Goal: Information Seeking & Learning: Learn about a topic

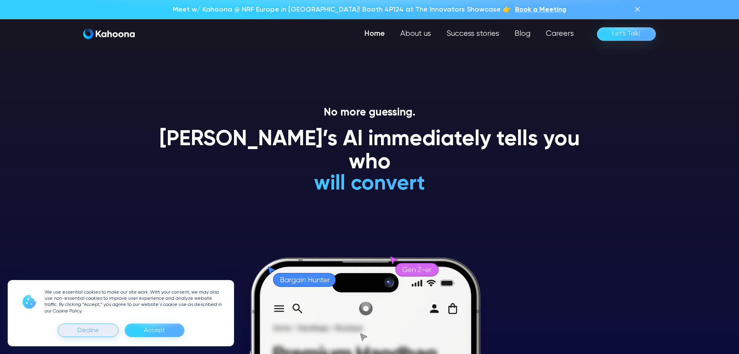
click at [88, 331] on div "Decline" at bounding box center [88, 330] width 22 height 12
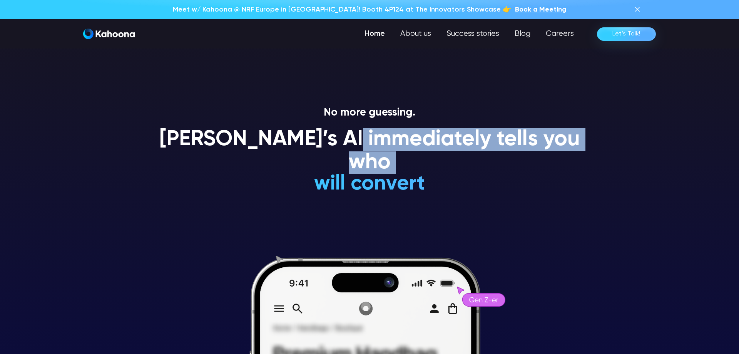
drag, startPoint x: 376, startPoint y: 138, endPoint x: 406, endPoint y: 161, distance: 37.7
click at [406, 161] on div "Kahoona’s AI immediately tells you who will convert will NEVER convert is a Gen…" at bounding box center [369, 164] width 439 height 73
click at [406, 161] on h1 "is a loyal customer" at bounding box center [369, 161] width 227 height 23
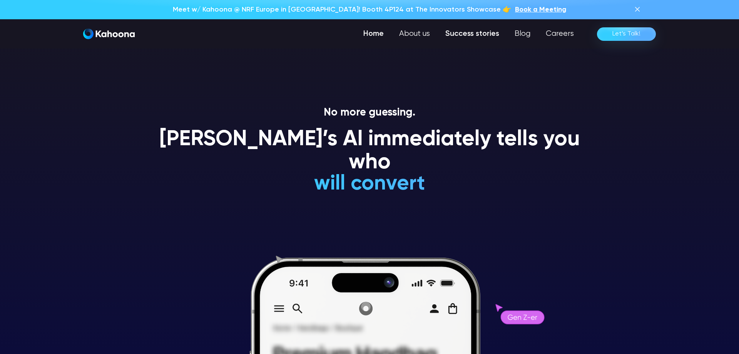
click at [467, 36] on link "Success stories" at bounding box center [472, 33] width 69 height 15
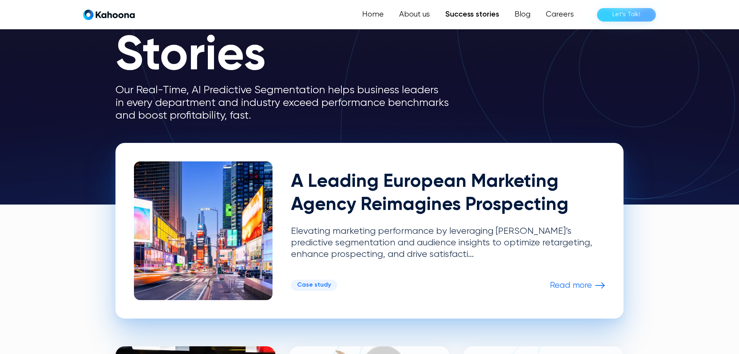
scroll to position [78, 0]
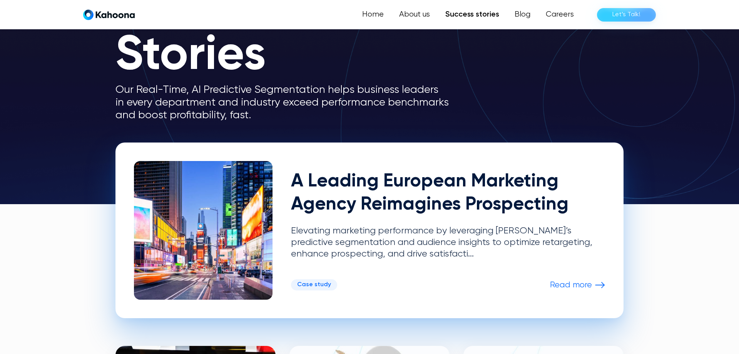
click at [587, 283] on p "Read more" at bounding box center [571, 285] width 42 height 10
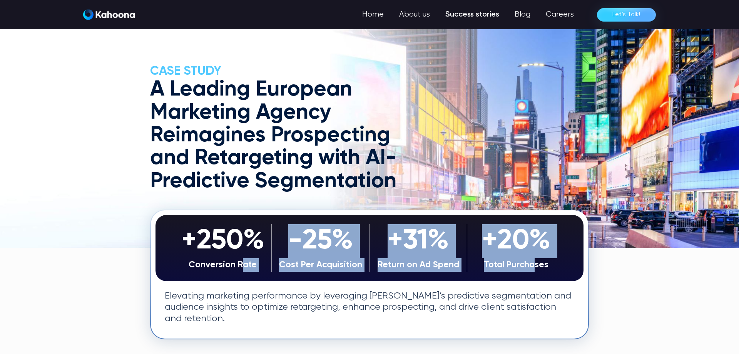
drag, startPoint x: 271, startPoint y: 265, endPoint x: 532, endPoint y: 281, distance: 261.9
click at [532, 281] on div "+250% Conversion Rate -25% Cost Per Acquisition +31% Return on Ad Spend +20% To…" at bounding box center [369, 274] width 437 height 128
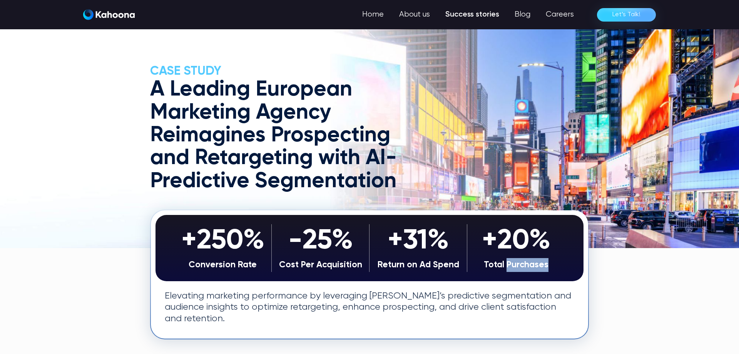
click at [532, 281] on div "+250% Conversion Rate -25% Cost Per Acquisition +31% Return on Ad Spend +20% To…" at bounding box center [369, 274] width 437 height 128
click at [534, 299] on p "Elevating marketing performance by leveraging [PERSON_NAME]’s predictive segmen…" at bounding box center [370, 307] width 410 height 34
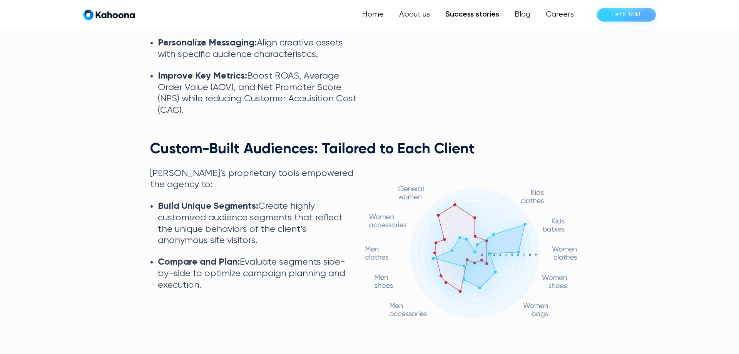
scroll to position [1475, 0]
click at [139, 17] on div "Home About us Success stories Blog Careers Let’s Talk!" at bounding box center [369, 14] width 573 height 15
click at [131, 17] on img "home" at bounding box center [109, 14] width 52 height 11
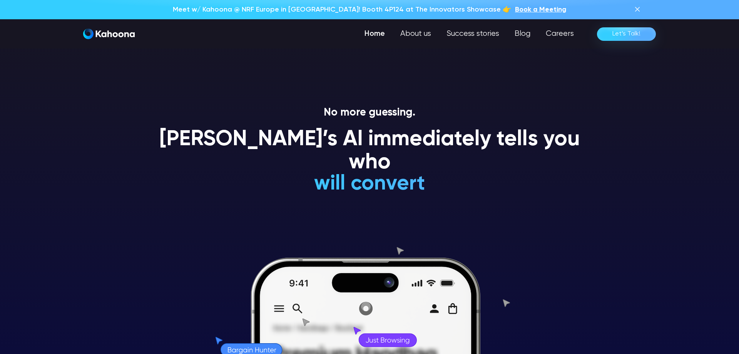
click at [382, 35] on link "Home" at bounding box center [375, 33] width 36 height 15
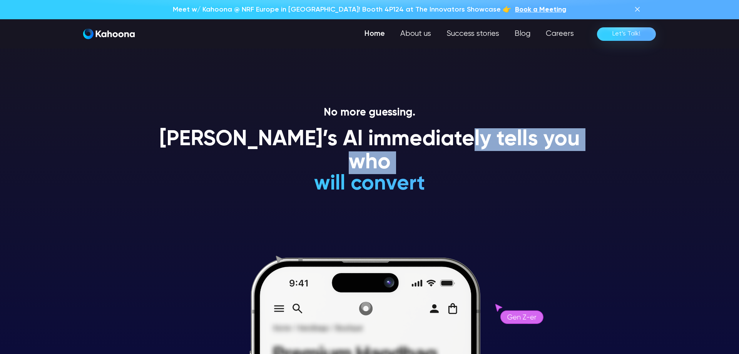
drag, startPoint x: 461, startPoint y: 141, endPoint x: 461, endPoint y: 157, distance: 16.2
click at [461, 157] on div "Kahoona’s AI immediately tells you who will convert will NEVER convert is a Gen…" at bounding box center [369, 164] width 439 height 73
click at [461, 157] on div "will convert will NEVER convert is a Gen Z-er is a premium-shopper is an impuls…" at bounding box center [369, 115] width 227 height 160
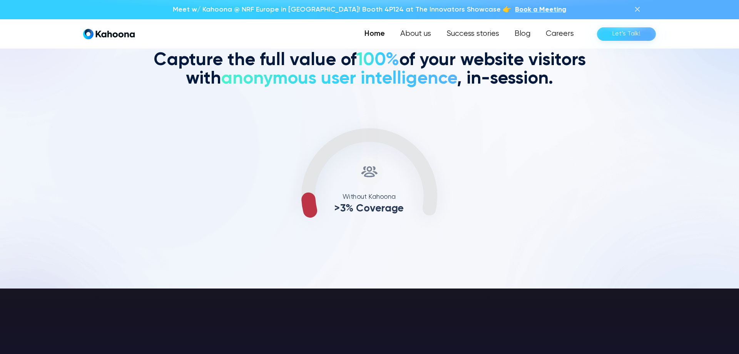
scroll to position [349, 0]
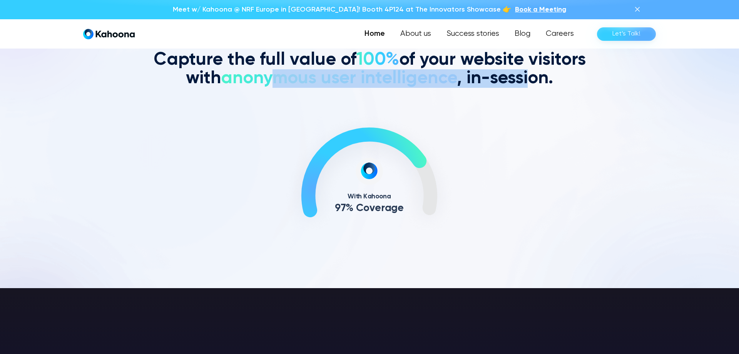
drag, startPoint x: 276, startPoint y: 78, endPoint x: 531, endPoint y: 79, distance: 254.1
click at [531, 79] on h2 "Capture the full value of 100% of your website visitors with anonymous user int…" at bounding box center [369, 69] width 439 height 37
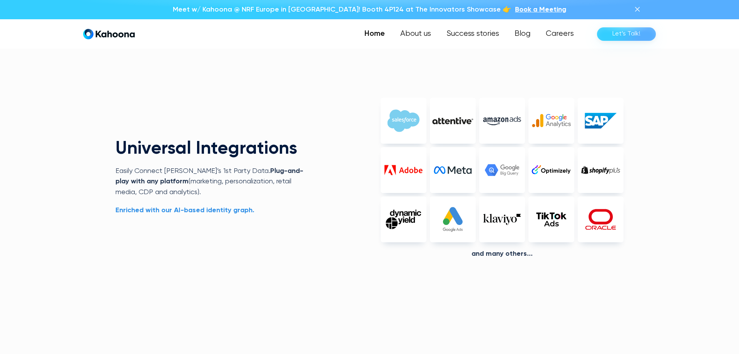
scroll to position [1824, 0]
drag, startPoint x: 166, startPoint y: 171, endPoint x: 235, endPoint y: 164, distance: 69.6
click at [235, 166] on p "Easily Connect Kahoona’s 1st Party Data.  Plug-and-play with any platform (mark…" at bounding box center [213, 182] width 196 height 32
drag, startPoint x: 252, startPoint y: 173, endPoint x: 259, endPoint y: 187, distance: 16.2
click at [259, 187] on p "Easily Connect Kahoona’s 1st Party Data.  Plug-and-play with any platform (mark…" at bounding box center [213, 182] width 196 height 32
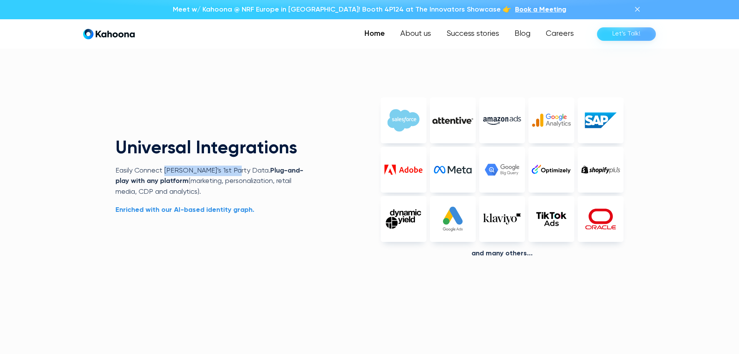
click at [259, 188] on p "Easily Connect Kahoona’s 1st Party Data.  Plug-and-play with any platform (mark…" at bounding box center [213, 182] width 196 height 32
drag, startPoint x: 173, startPoint y: 179, endPoint x: 283, endPoint y: 180, distance: 110.5
click at [269, 180] on p "Easily Connect Kahoona’s 1st Party Data.  Plug-and-play with any platform (mark…" at bounding box center [213, 182] width 196 height 32
click at [318, 180] on div "Universal Integrations Easily Connect Kahoona’s 1st Party Data.  Plug-and-play …" at bounding box center [369, 187] width 508 height 241
click at [131, 185] on p "Easily Connect Kahoona’s 1st Party Data.  Plug-and-play with any platform (mark…" at bounding box center [213, 182] width 196 height 32
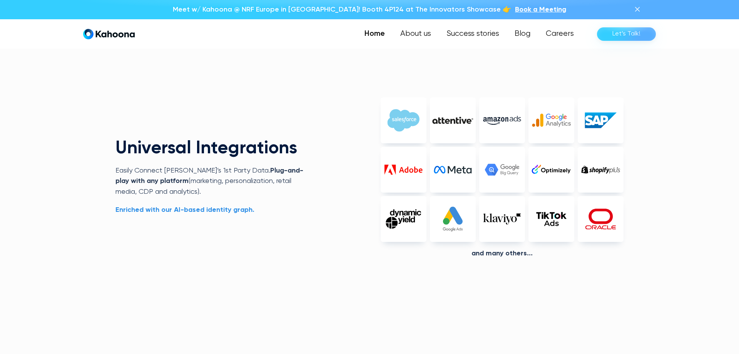
drag, startPoint x: 216, startPoint y: 210, endPoint x: 261, endPoint y: 210, distance: 45.4
click at [261, 210] on p "Enriched with our AI-based identity graph." at bounding box center [213, 210] width 196 height 10
click at [262, 210] on p "Enriched with our AI-based identity graph." at bounding box center [213, 210] width 196 height 10
click at [509, 254] on div "And Many others..." at bounding box center [502, 253] width 243 height 8
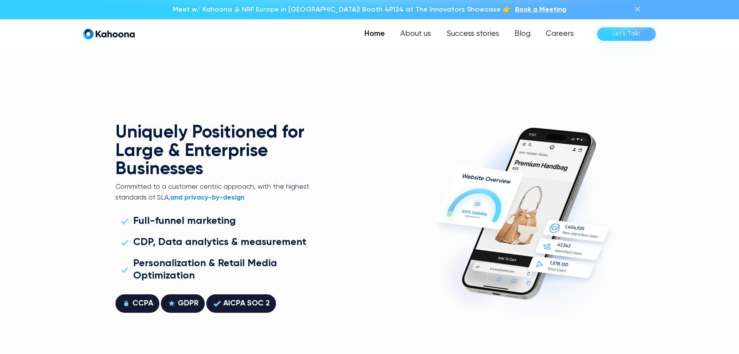
scroll to position [2057, 0]
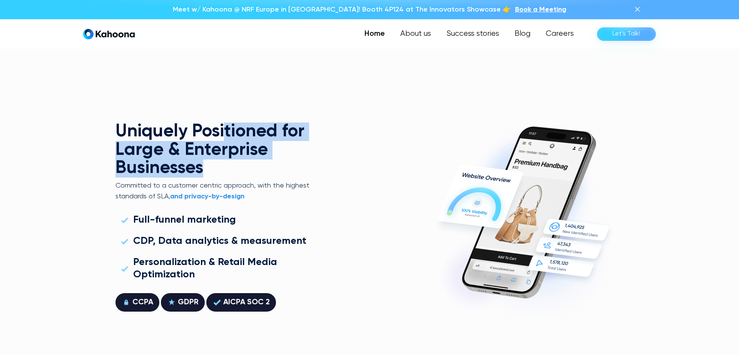
drag, startPoint x: 226, startPoint y: 131, endPoint x: 227, endPoint y: 164, distance: 33.1
click at [227, 164] on h2 "Uniquely Positioned for Large & Enterprise Businesses" at bounding box center [213, 149] width 196 height 55
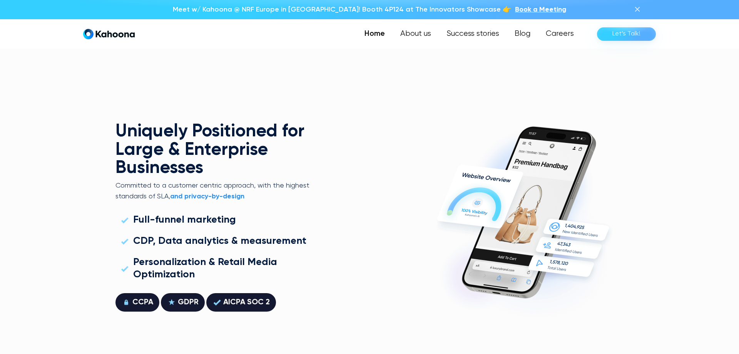
click at [227, 164] on h2 "Uniquely Positioned for Large & Enterprise Businesses" at bounding box center [213, 149] width 196 height 55
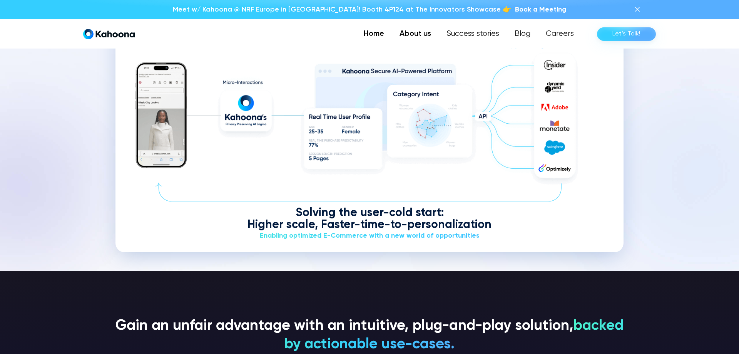
scroll to position [1000, 0]
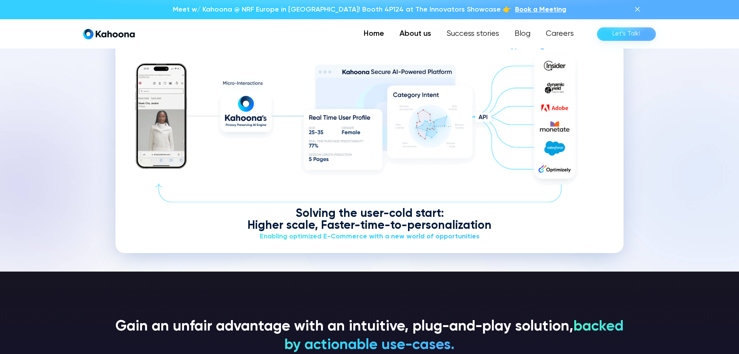
click at [408, 31] on link "About us" at bounding box center [415, 33] width 47 height 15
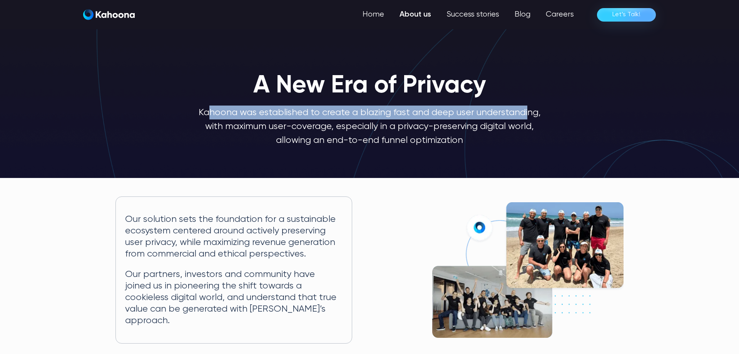
drag, startPoint x: 208, startPoint y: 113, endPoint x: 527, endPoint y: 114, distance: 319.2
click at [527, 114] on p "Kahoona was established to create a blazing fast and deep user understanding, w…" at bounding box center [369, 126] width 345 height 42
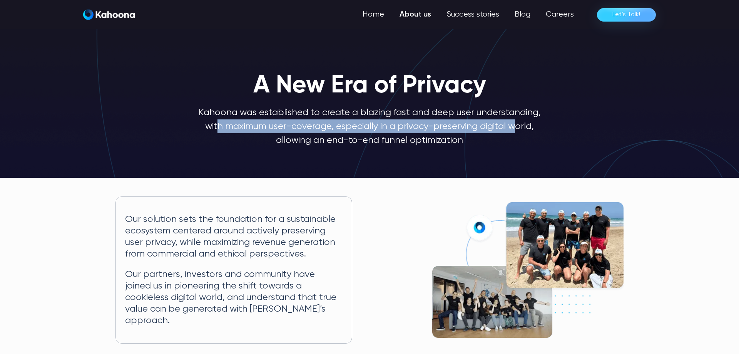
drag, startPoint x: 217, startPoint y: 130, endPoint x: 515, endPoint y: 129, distance: 298.8
click at [515, 129] on p "Kahoona was established to create a blazing fast and deep user understanding, w…" at bounding box center [369, 126] width 345 height 42
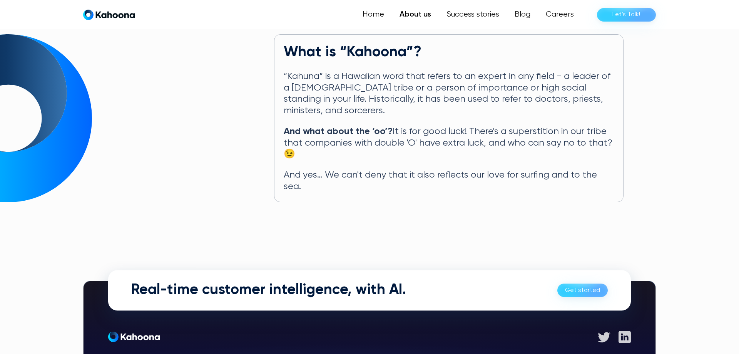
scroll to position [388, 0]
